Goal: Information Seeking & Learning: Learn about a topic

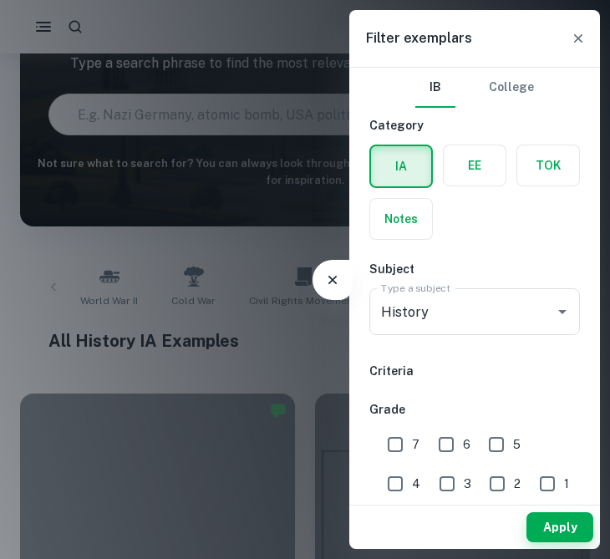
scroll to position [133, 0]
click at [449, 445] on input "6" at bounding box center [445, 444] width 33 height 33
checkbox input "true"
click at [403, 446] on input "7" at bounding box center [394, 444] width 33 height 33
checkbox input "true"
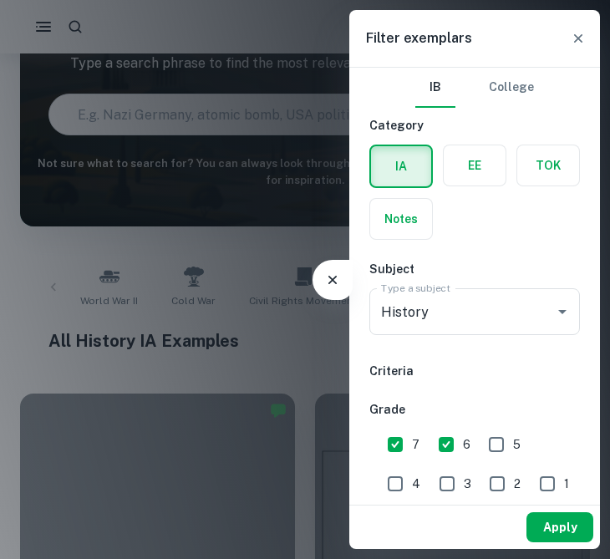
click at [560, 521] on button "Apply" at bounding box center [559, 527] width 67 height 30
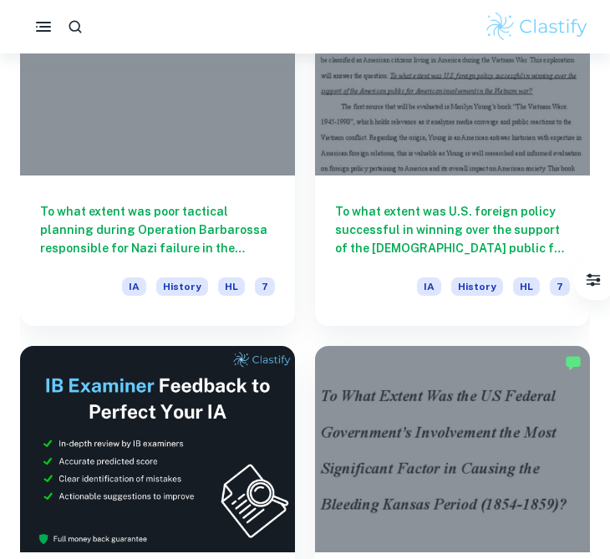
scroll to position [5381, 0]
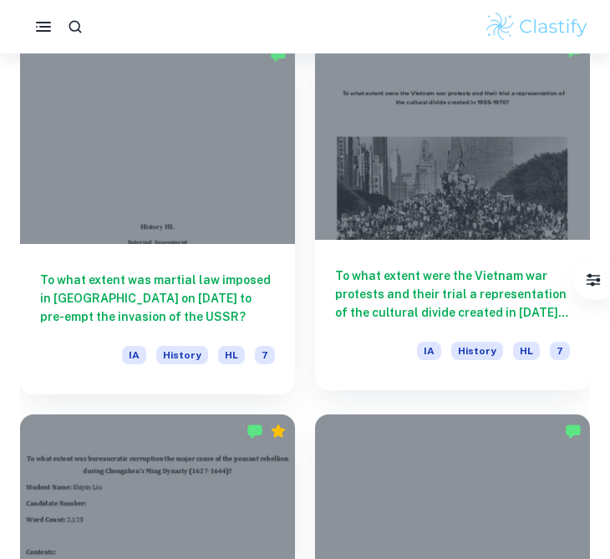
click at [388, 294] on h6 "To what extent were the Vietnam war protests and their trial a representation o…" at bounding box center [452, 293] width 235 height 55
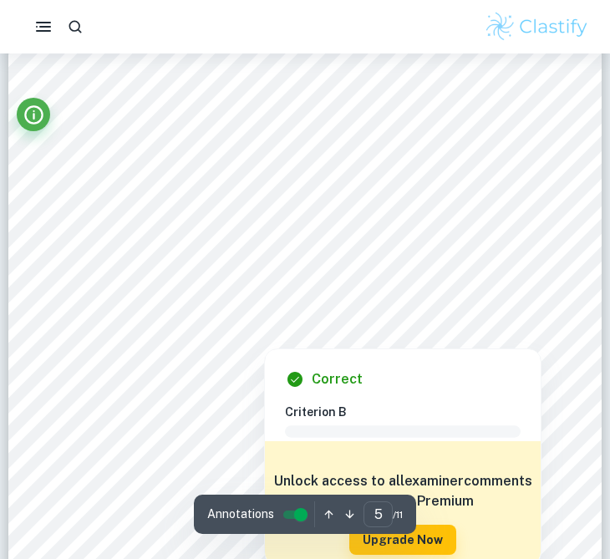
scroll to position [3548, 0]
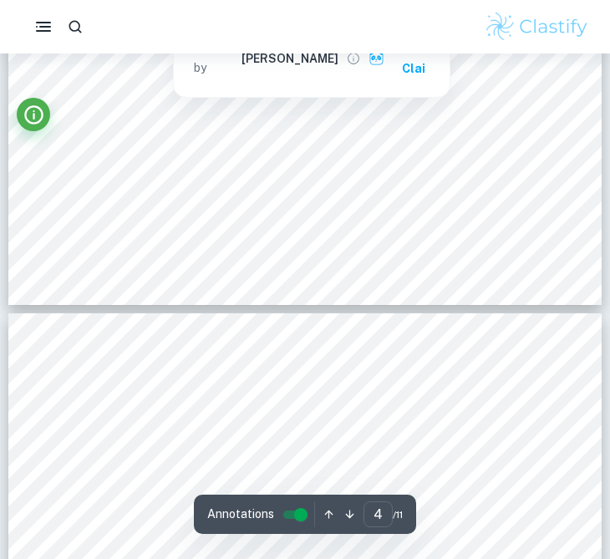
type input "5"
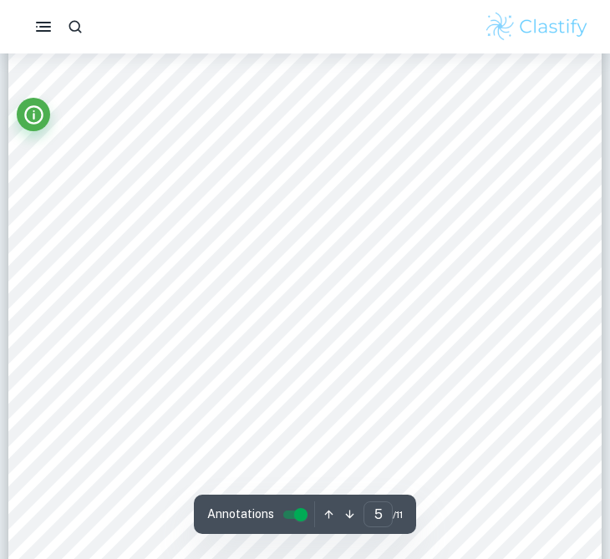
scroll to position [3373, 0]
